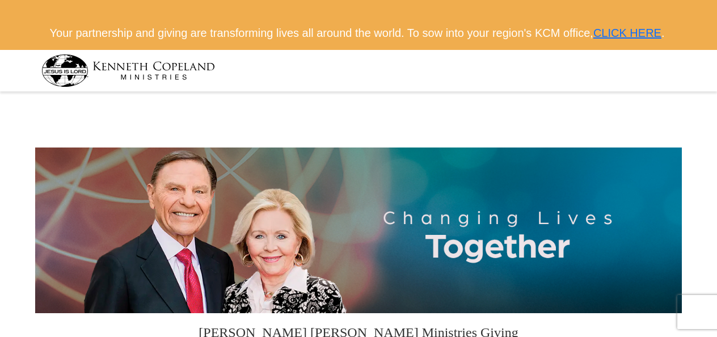
click at [78, 75] on img at bounding box center [128, 70] width 174 height 32
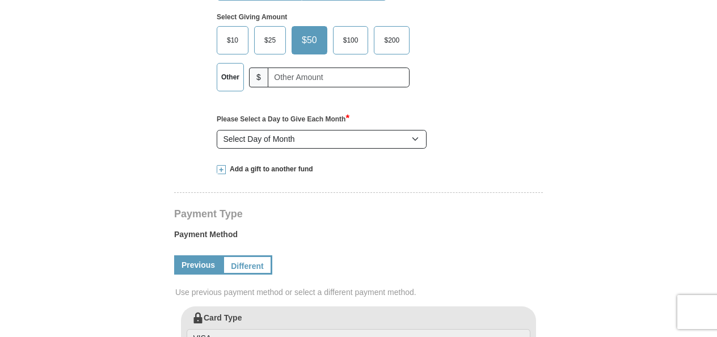
scroll to position [454, 0]
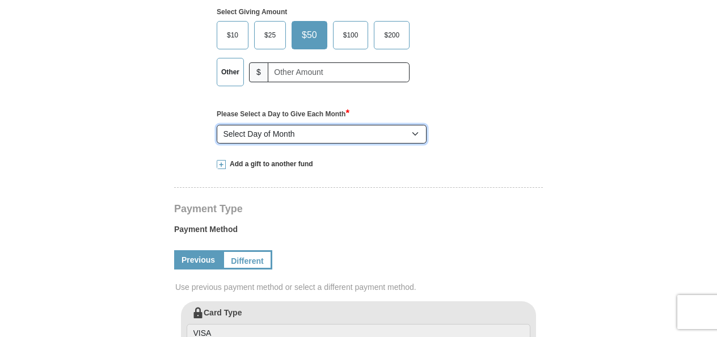
click at [415, 144] on select "Select Day of Month 1 2 3 4 5 6 7 8 9 10 11 12 13 14 15 16 17 18 19 20 21 22 23…" at bounding box center [322, 134] width 210 height 19
select select "3"
click at [217, 140] on select "Select Day of Month 1 2 3 4 5 6 7 8 9 10 11 12 13 14 15 16 17 18 19 20 21 22 23…" at bounding box center [322, 134] width 210 height 19
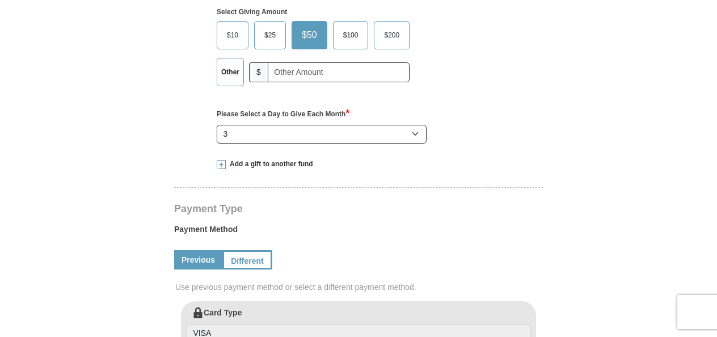
click at [221, 169] on span at bounding box center [221, 164] width 9 height 9
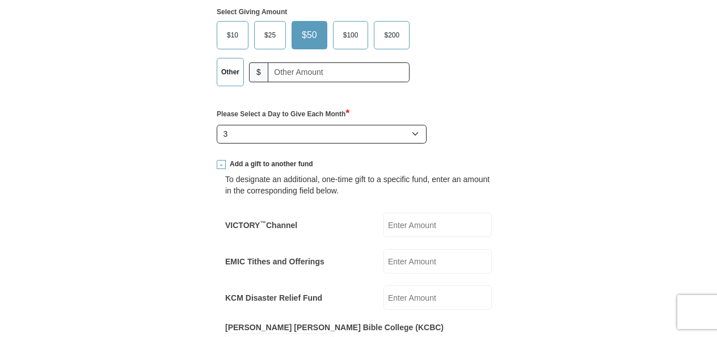
click at [426, 237] on input "VICTORY ™ Channel" at bounding box center [438, 225] width 108 height 24
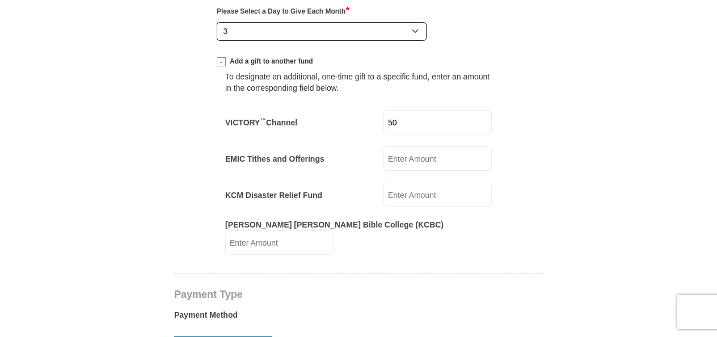
scroll to position [568, 0]
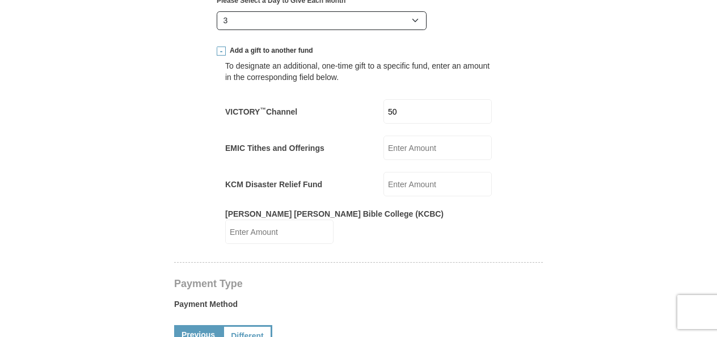
click at [566, 237] on form "Kenneth Copeland Ministries Giving Together, we're helping people all over the …" at bounding box center [358, 298] width 647 height 1540
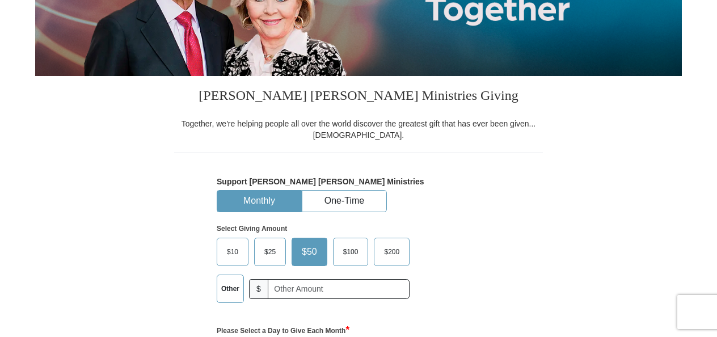
scroll to position [236, 0]
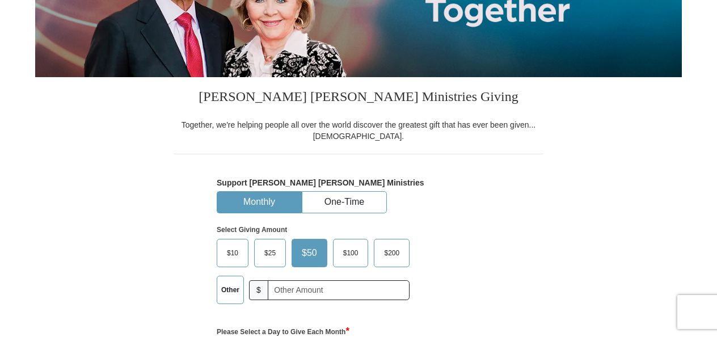
click at [233, 304] on label "Other" at bounding box center [230, 289] width 26 height 27
click at [0, 0] on input "Other" at bounding box center [0, 0] width 0 height 0
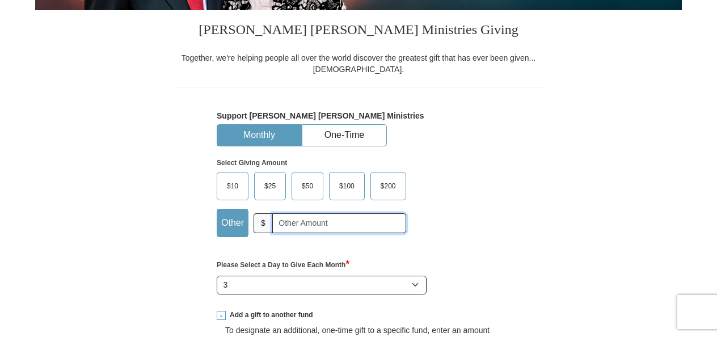
scroll to position [302, 0]
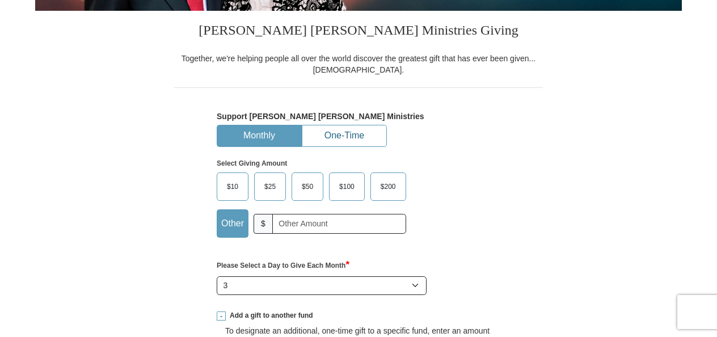
click at [368, 146] on button "One-Time" at bounding box center [344, 135] width 84 height 21
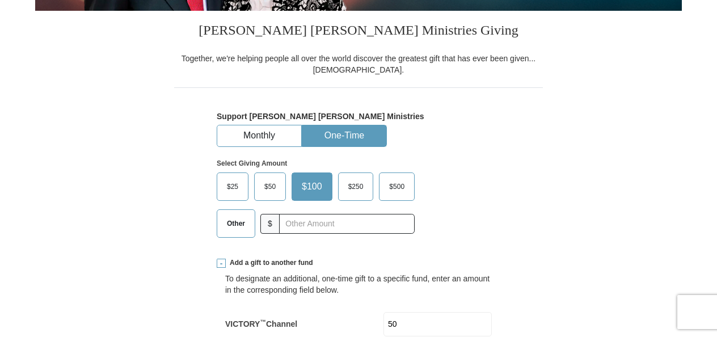
click at [271, 195] on span "$50" at bounding box center [270, 186] width 23 height 17
click at [0, 0] on input "$50" at bounding box center [0, 0] width 0 height 0
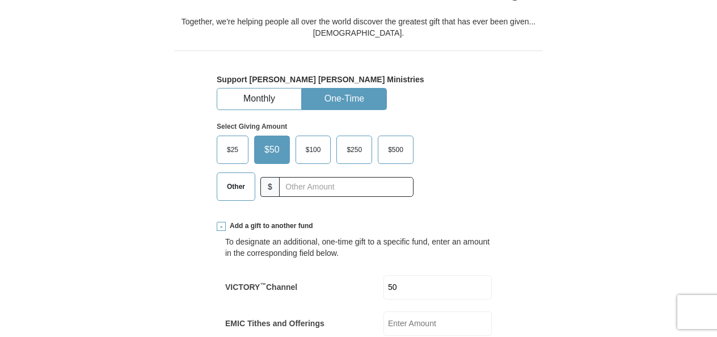
scroll to position [359, 0]
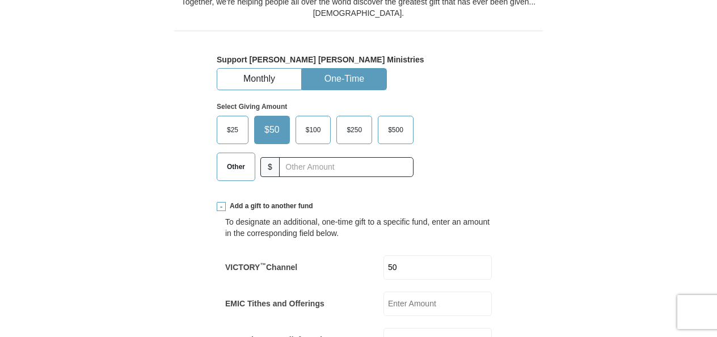
click at [240, 180] on label "Other" at bounding box center [235, 166] width 37 height 27
click at [0, 0] on input "Other" at bounding box center [0, 0] width 0 height 0
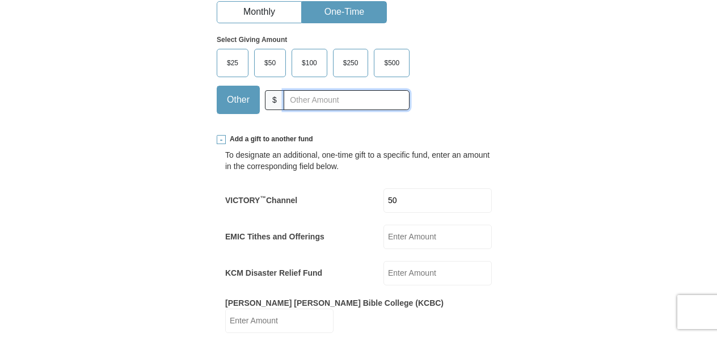
scroll to position [426, 0]
click at [319, 72] on span "$100" at bounding box center [309, 63] width 27 height 17
click at [0, 0] on input "$100" at bounding box center [0, 0] width 0 height 0
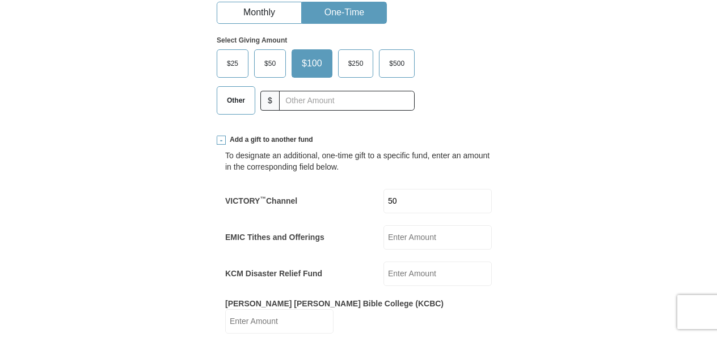
click at [241, 109] on span "Other" at bounding box center [236, 100] width 30 height 17
click at [0, 0] on input "Other" at bounding box center [0, 0] width 0 height 0
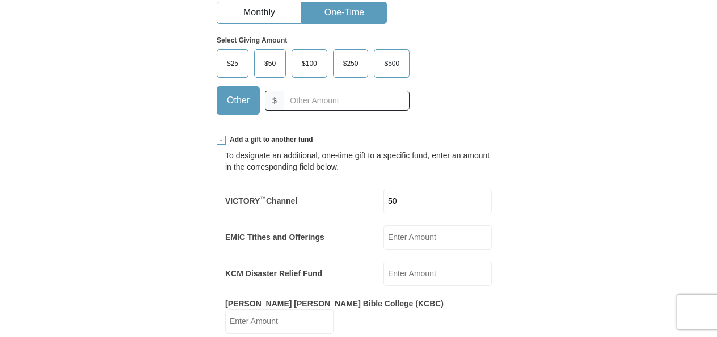
click at [392, 213] on input "50" at bounding box center [438, 201] width 108 height 24
type input "100"
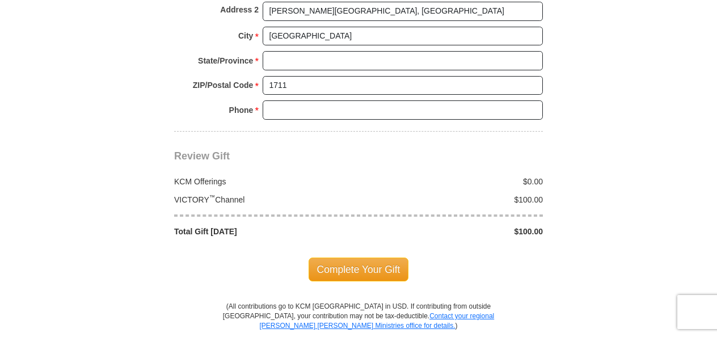
scroll to position [1172, 0]
click at [401, 267] on span "Complete Your Gift" at bounding box center [359, 269] width 100 height 24
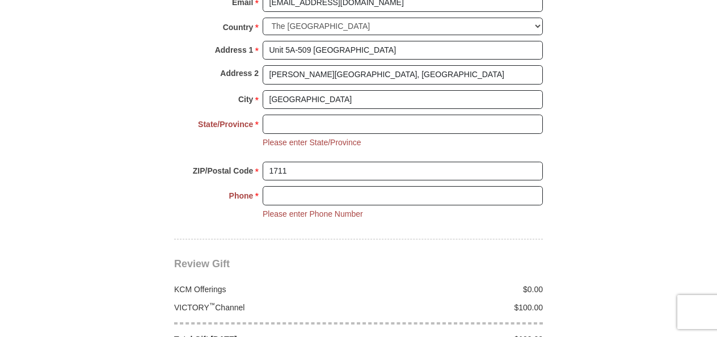
scroll to position [1107, 0]
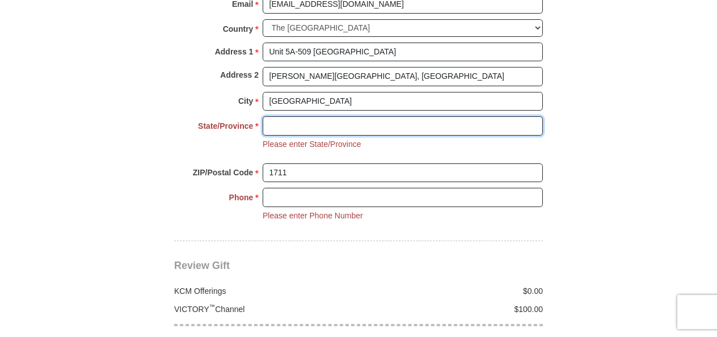
click at [456, 117] on input "State/Province *" at bounding box center [403, 125] width 280 height 19
type input "Manila"
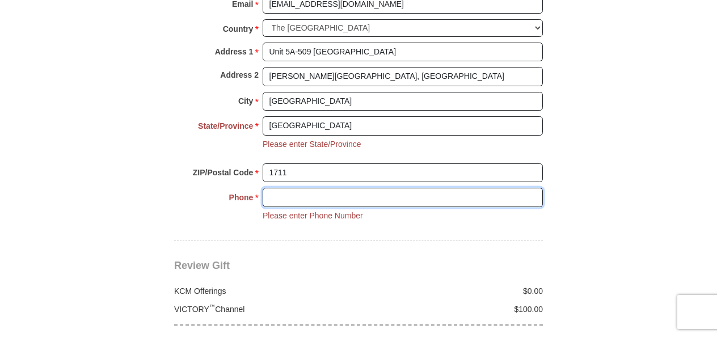
click at [402, 192] on input "Phone * *" at bounding box center [403, 197] width 280 height 19
type input "09951575155"
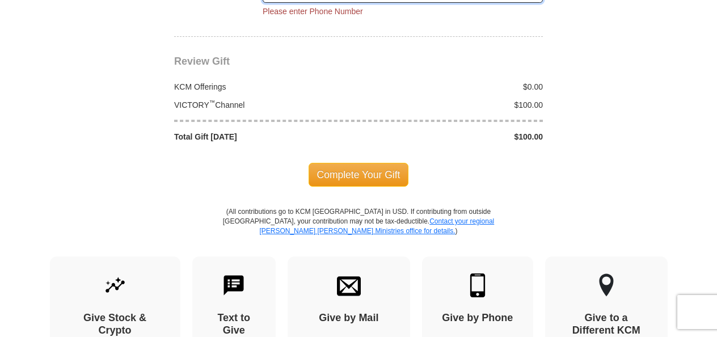
scroll to position [1324, 0]
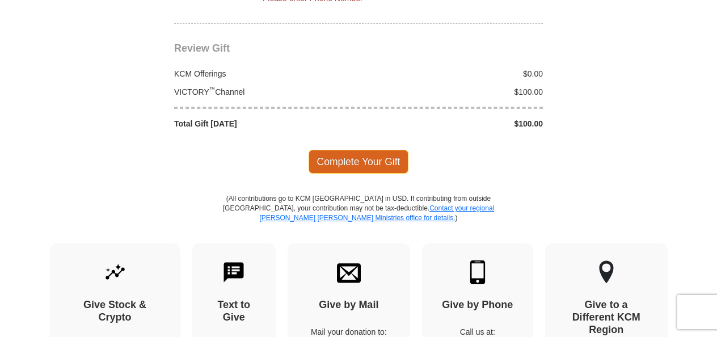
click at [362, 161] on span "Complete Your Gift" at bounding box center [359, 162] width 100 height 24
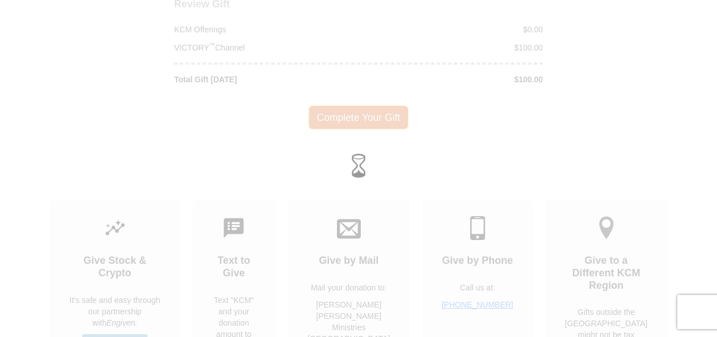
scroll to position [1302, 0]
